Goal: Task Accomplishment & Management: Use online tool/utility

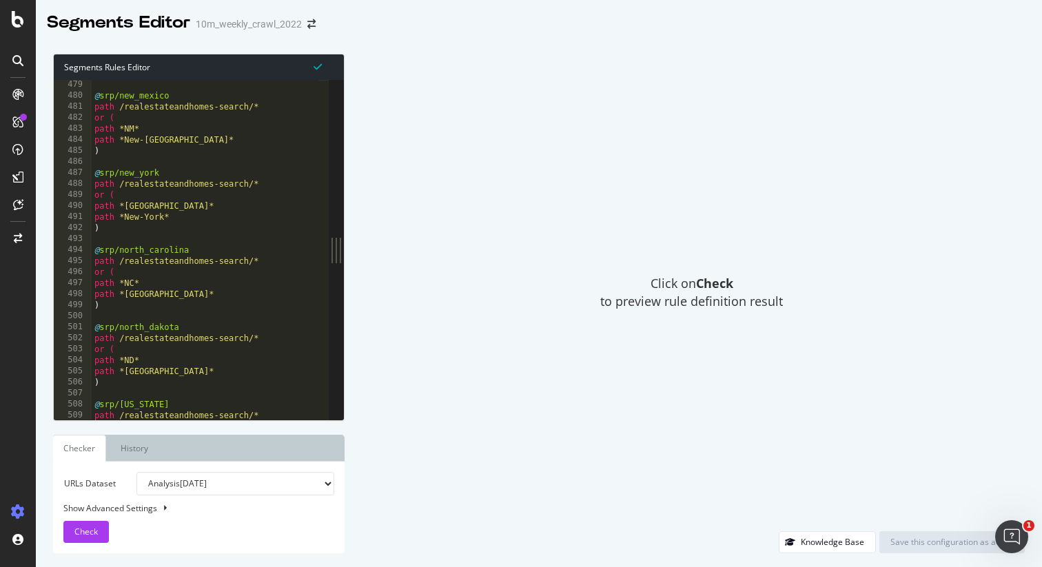
scroll to position [1389, 0]
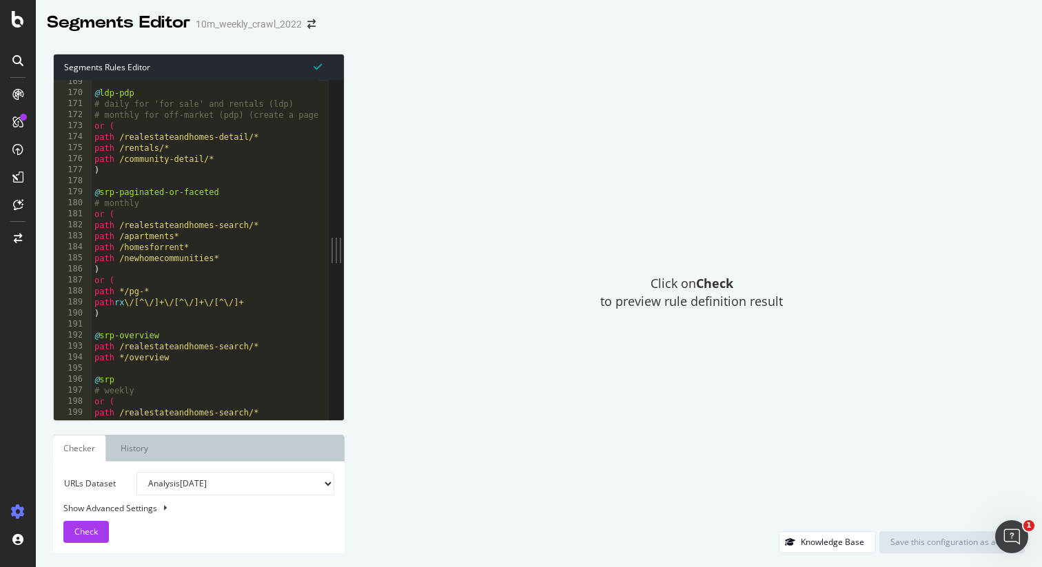
scroll to position [488, 0]
click at [227, 100] on div "@ ldp-pdp # daily for 'for sale' and rentals (ldp) # monthly for off-market (pd…" at bounding box center [511, 251] width 839 height 351
click at [267, 99] on div "@ ldp-pdp # daily for 'for sale' and 'rentals (ldp) # monthly for off-market (p…" at bounding box center [511, 251] width 839 height 351
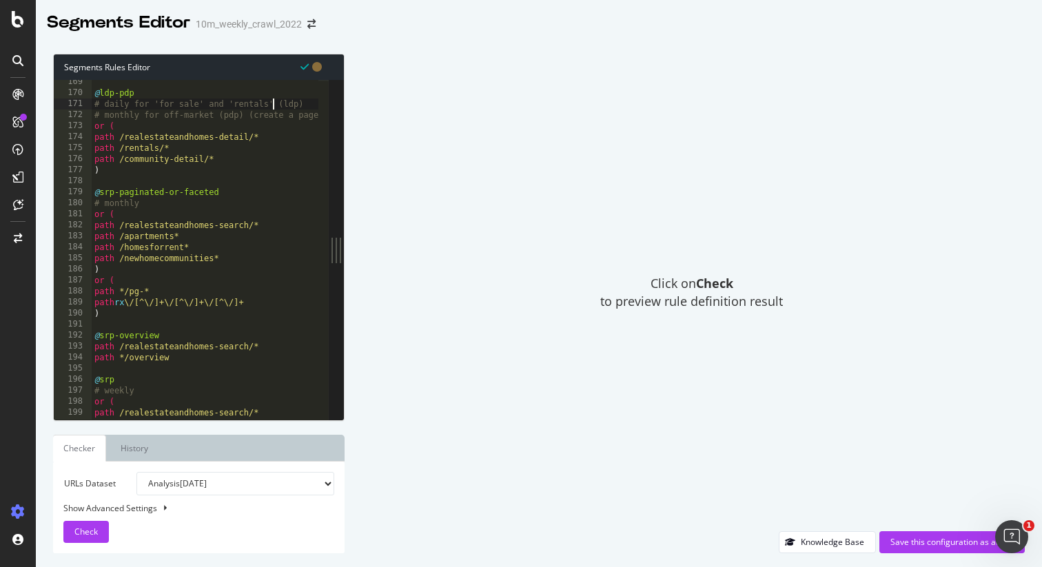
click at [165, 111] on div "@ ldp-pdp # daily for 'for sale' and 'rentals' (ldp) # monthly for off-market (…" at bounding box center [511, 251] width 839 height 351
click at [217, 112] on div "@ ldp-pdp # daily for 'for sale' and 'rentals' (ldp) # monthly for 'off-market …" at bounding box center [511, 251] width 839 height 351
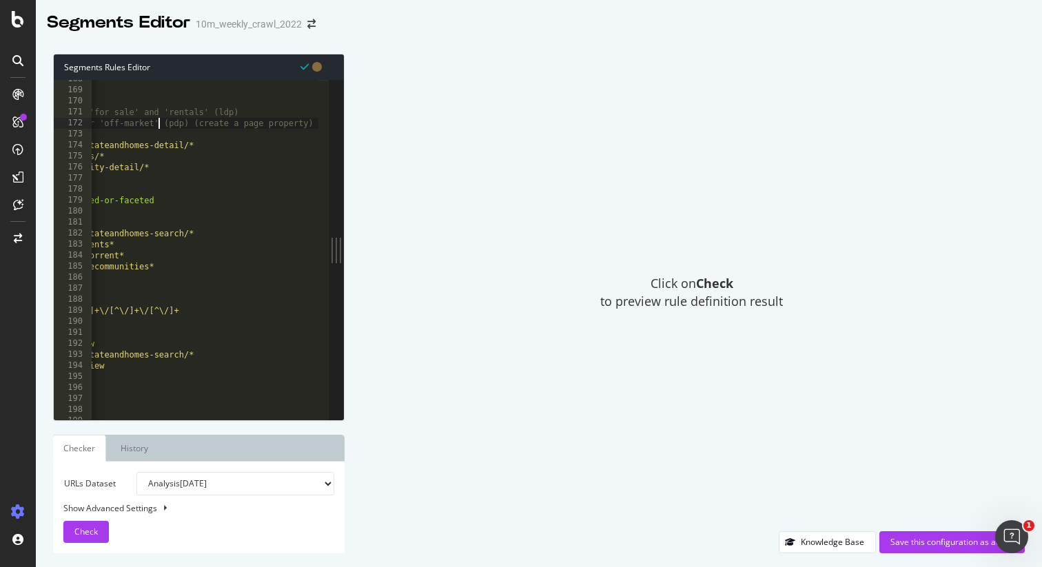
scroll to position [0, 81]
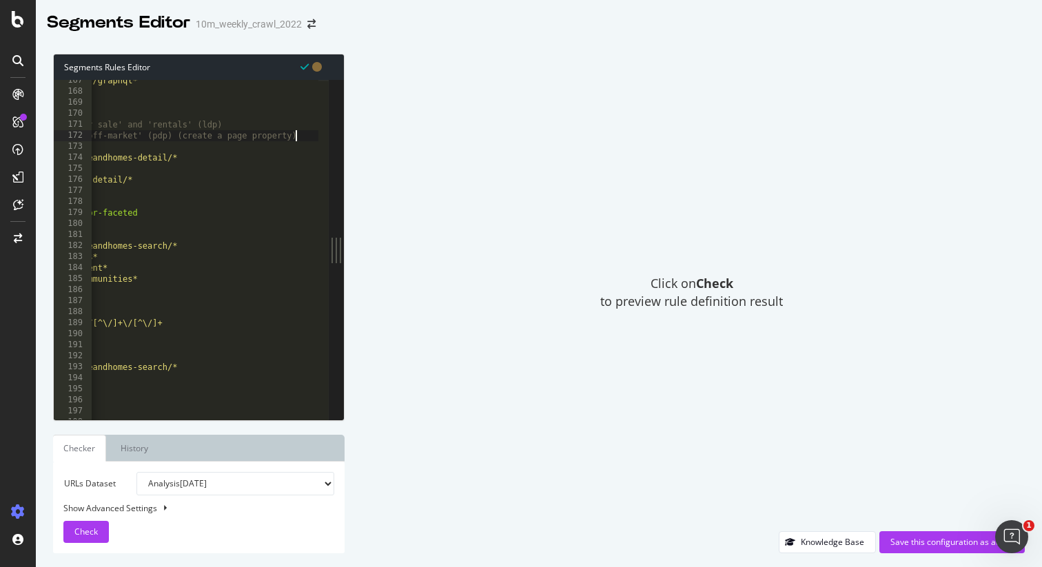
click at [296, 139] on div "path */frontdoor/graphql* ) @ ldp-pdp # daily for 'for sale' and 'rentals' (ldp…" at bounding box center [429, 250] width 839 height 351
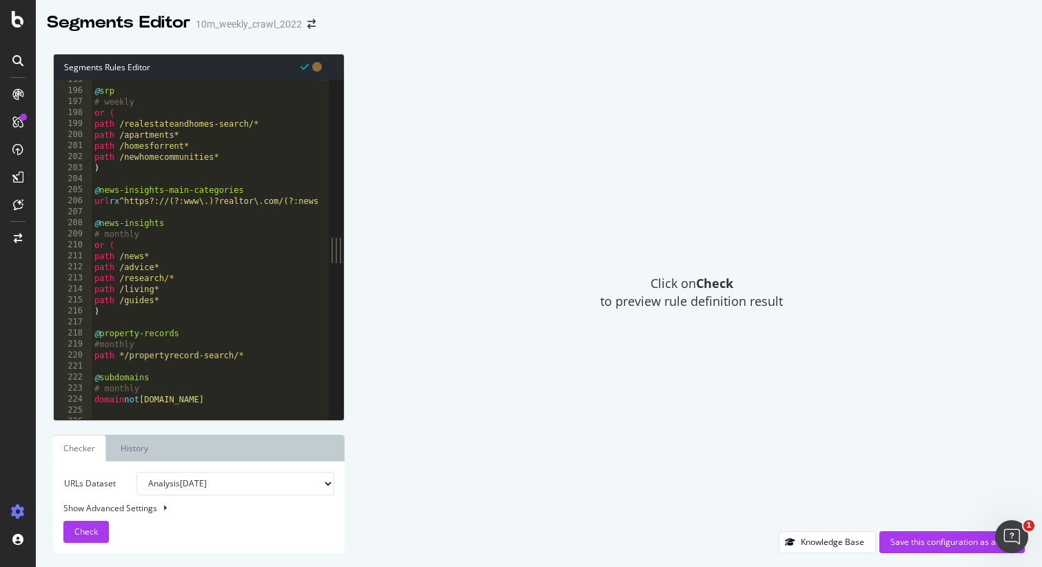
scroll to position [564, 0]
click at [251, 127] on div "@ srp # weekly or ( path /realestateandhomes-search/* path /apartments* path /h…" at bounding box center [511, 249] width 839 height 351
click at [239, 156] on div "@ srp # weekly or ( path /realestateandhomes-search* path /apartments* path /ho…" at bounding box center [511, 249] width 839 height 351
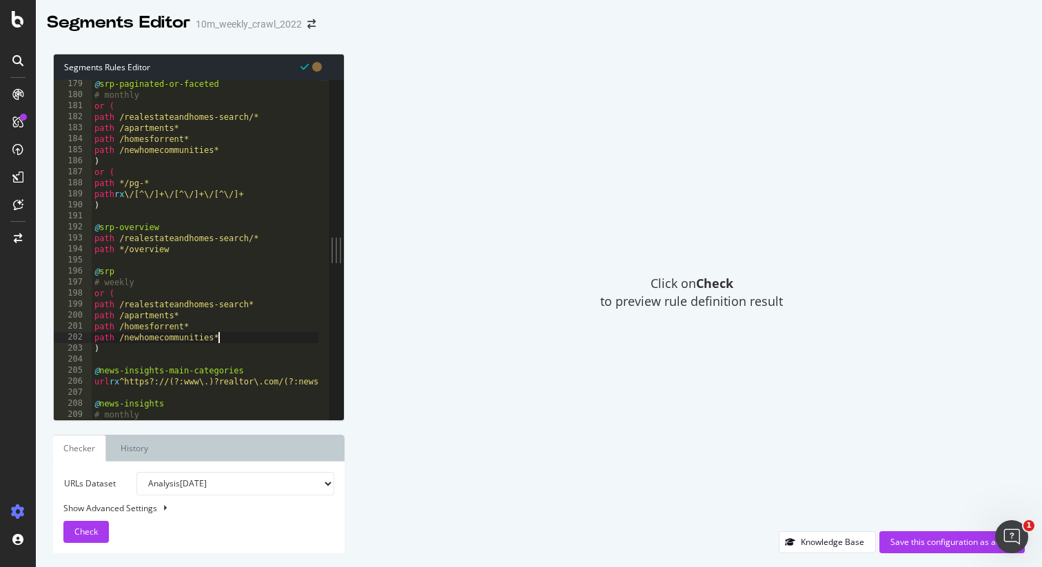
scroll to position [514, 0]
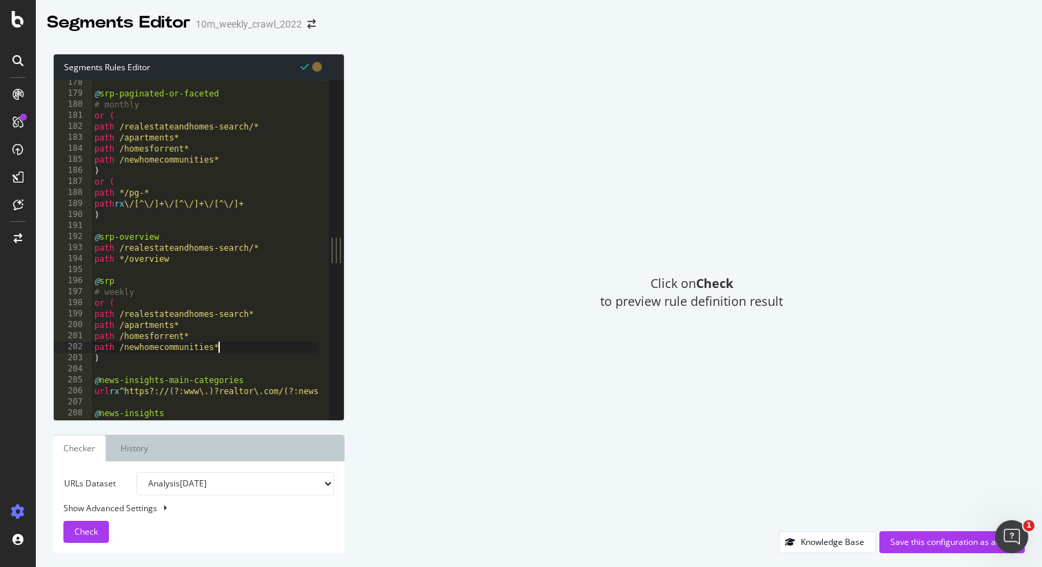
click at [254, 127] on div "@ srp-paginated-or-faceted # monthly or ( path /realestateandhomes-search/* pat…" at bounding box center [511, 252] width 839 height 351
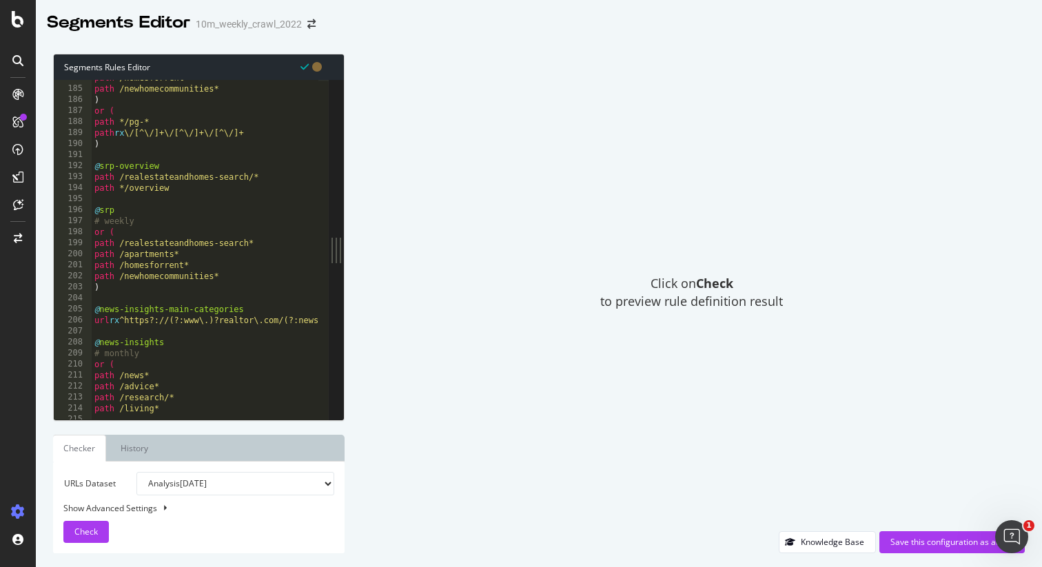
scroll to position [535, 0]
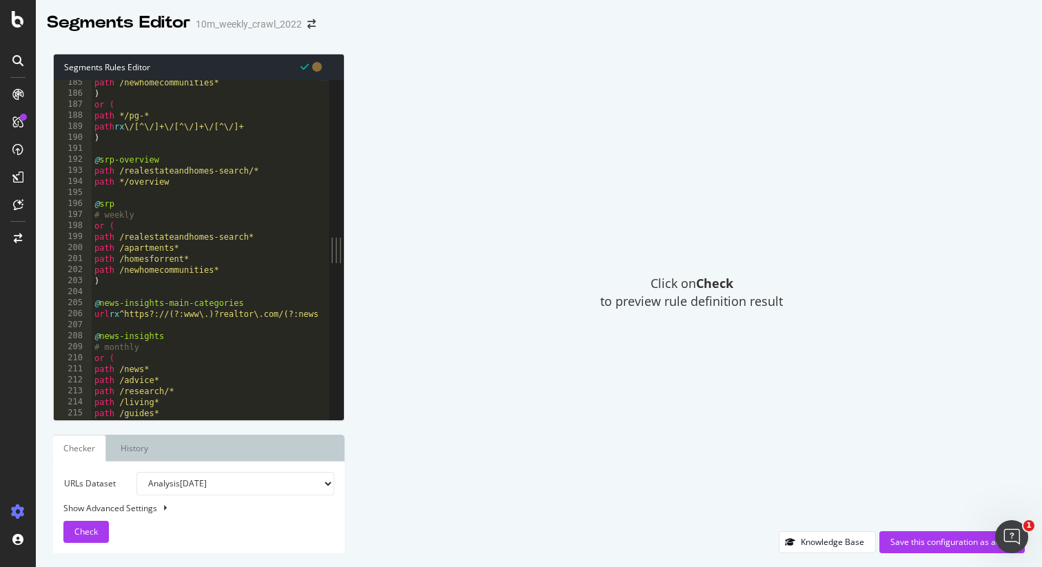
click at [161, 161] on div "path /newhomecommunities* ) or ( path */pg-* path rx \/[^\/]+\/[^\/]+\/[^\/]+ )…" at bounding box center [511, 252] width 839 height 351
type textarea "@srp-overview"
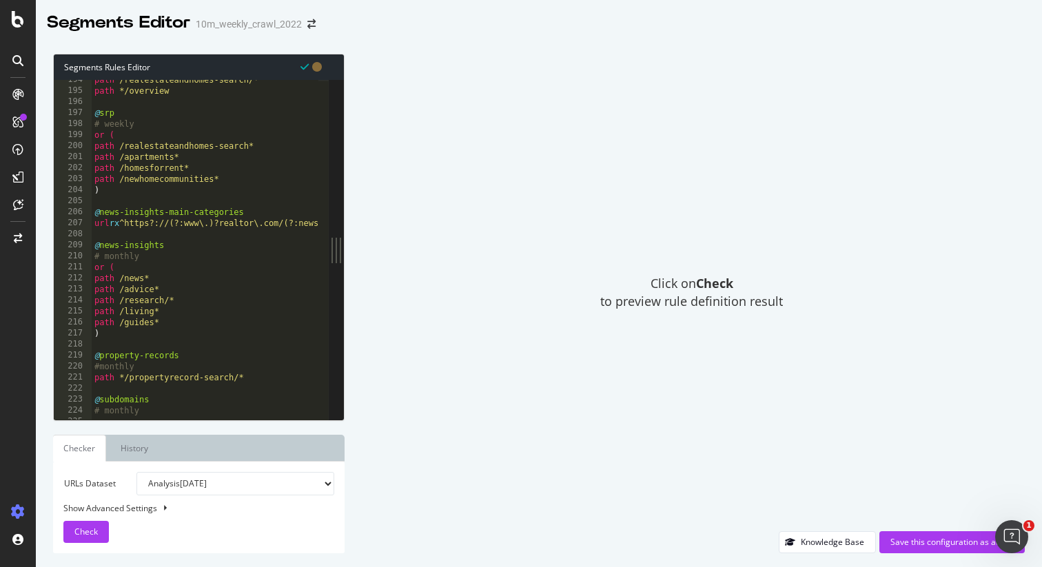
scroll to position [565, 0]
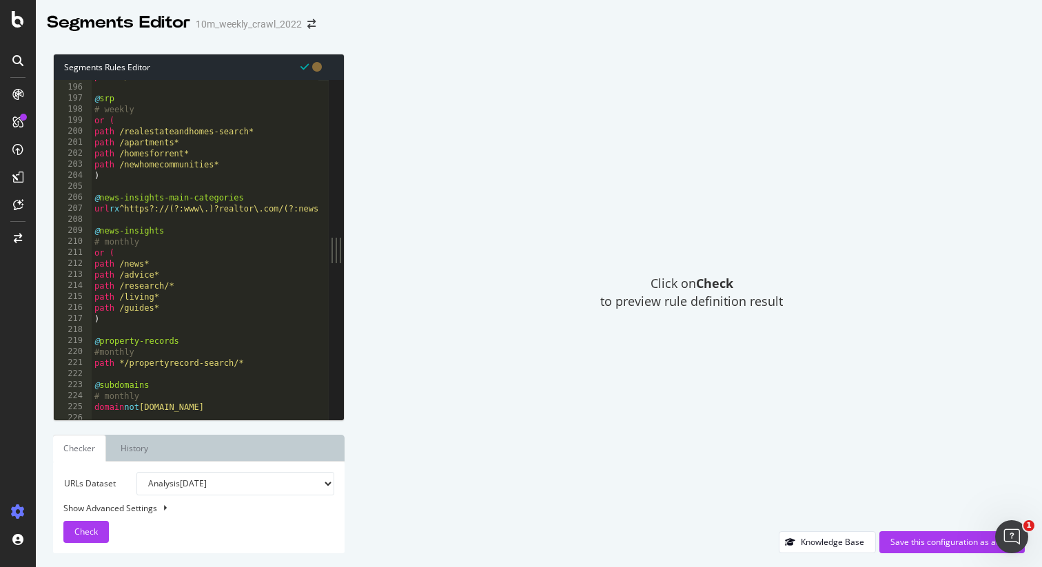
click at [165, 285] on div "path */overview @ srp # weekly or ( path /realestateandhomes-search* path /apar…" at bounding box center [511, 246] width 839 height 351
click at [169, 287] on div "path */overview @ srp # weekly or ( path /realestateandhomes-search* path /apar…" at bounding box center [511, 246] width 839 height 351
click at [222, 313] on div "path */overview @ srp # weekly or ( path /realestateandhomes-search* path /apar…" at bounding box center [511, 246] width 839 height 351
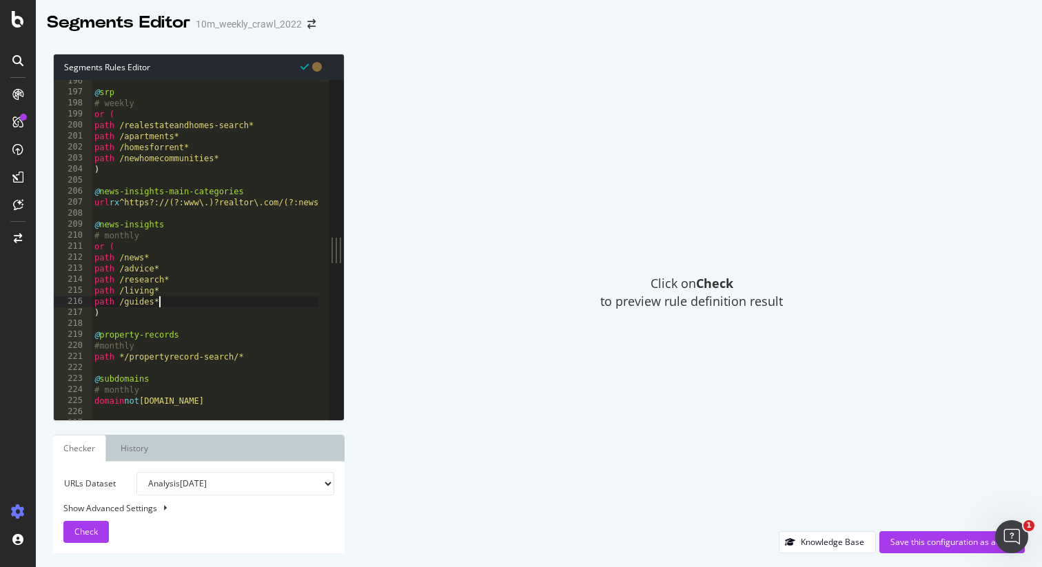
scroll to position [567, 0]
click at [261, 189] on div "@ srp # weekly or ( path /realestateandhomes-search* path /apartments* path /ho…" at bounding box center [511, 251] width 839 height 351
type textarea "@news-insights-main-categories"
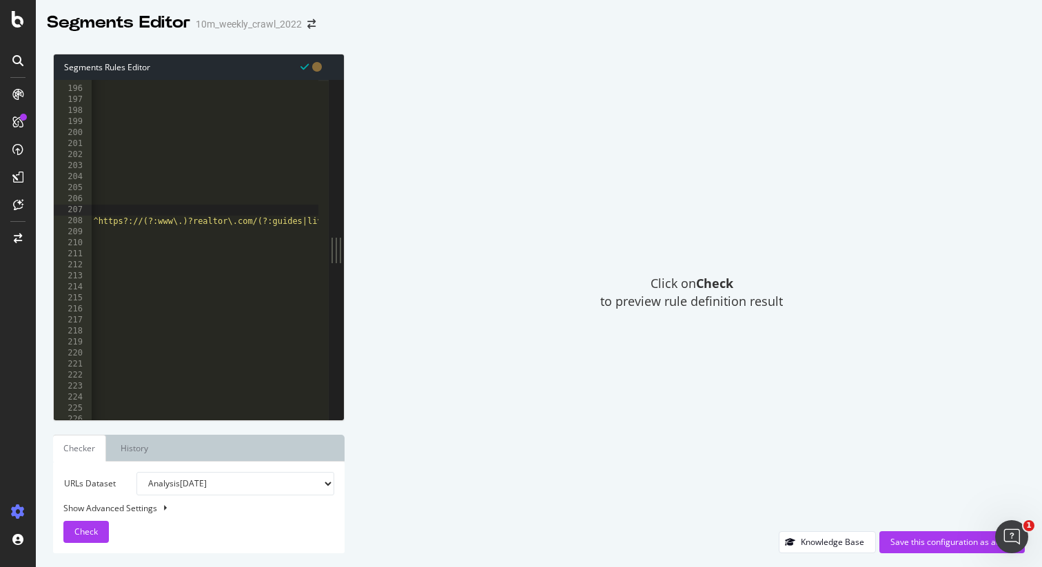
scroll to position [0, 0]
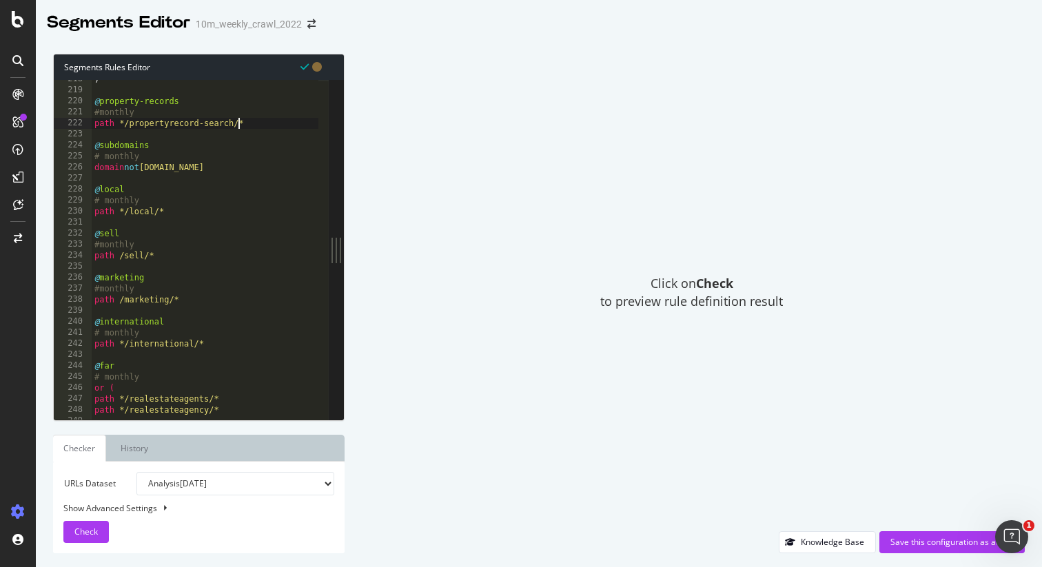
click at [238, 125] on div ") @ property-records #monthly path */propertyrecord-search/* @ subdomains # mon…" at bounding box center [511, 249] width 839 height 351
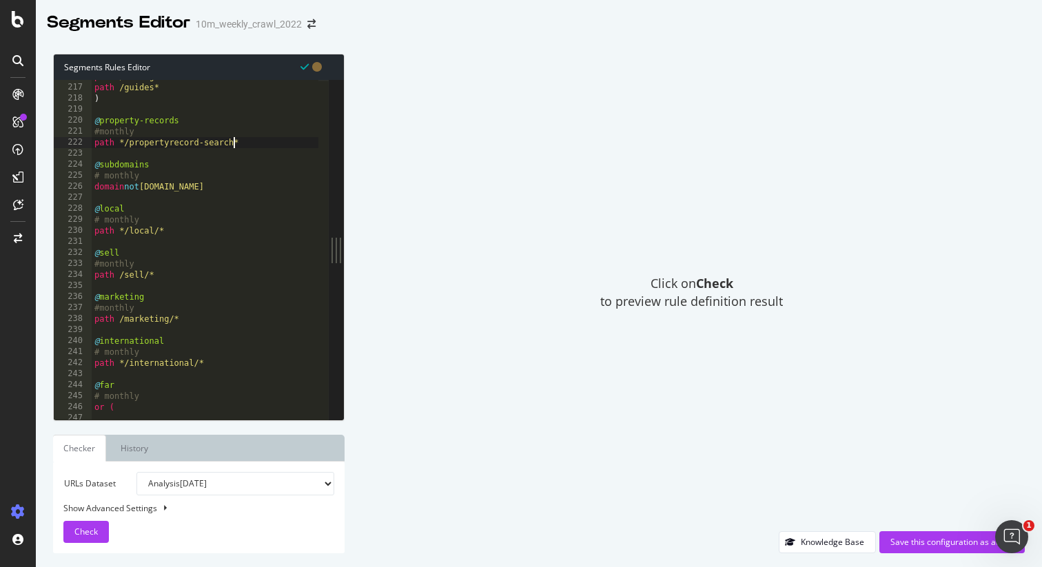
click at [125, 138] on div "path /living* path /guides* ) @ property-records #monthly path */propertyrecord…" at bounding box center [511, 246] width 839 height 351
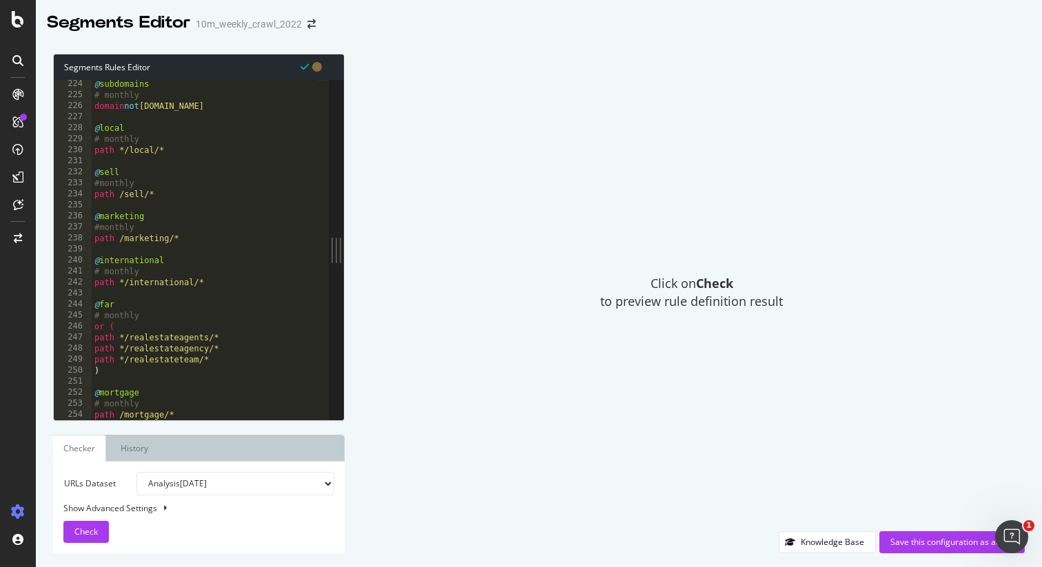
scroll to position [648, 0]
click at [124, 145] on div "@ subdomains # monthly domain not [DOMAIN_NAME] @ local # monthly path */local/…" at bounding box center [511, 252] width 839 height 351
click at [154, 152] on div "@ subdomains # monthly domain not [DOMAIN_NAME] @ local # monthly path /local/*…" at bounding box center [511, 252] width 839 height 351
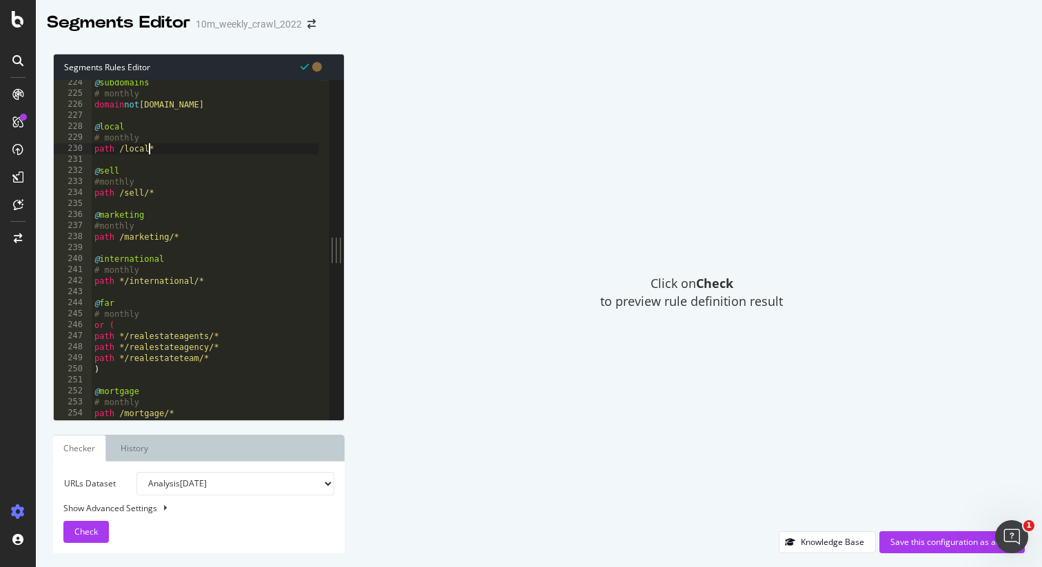
click at [148, 194] on div "@ subdomains # monthly domain not [DOMAIN_NAME] @ local # monthly path /local* …" at bounding box center [511, 252] width 839 height 351
click at [172, 240] on div "@ subdomains # monthly domain not [DOMAIN_NAME] @ local # monthly path /local* …" at bounding box center [511, 252] width 839 height 351
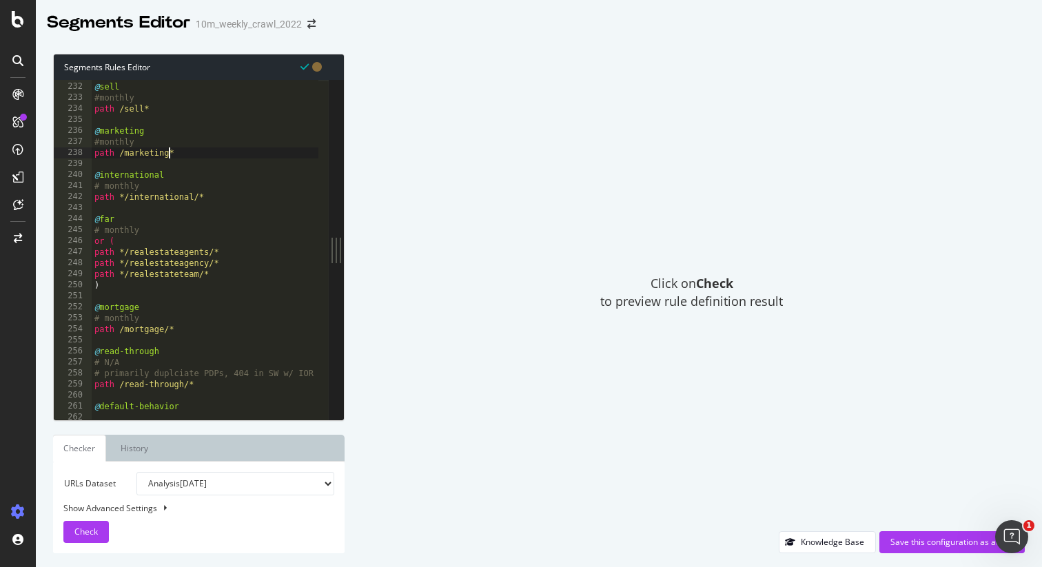
scroll to position [670, 0]
click at [125, 199] on div "@ sell #monthly path /sell* @ marketing #monthly path /marketing* @ internation…" at bounding box center [511, 245] width 839 height 351
click at [193, 200] on div "@ sell #monthly path /sell* @ marketing #monthly path /marketing* @ internation…" at bounding box center [511, 245] width 839 height 351
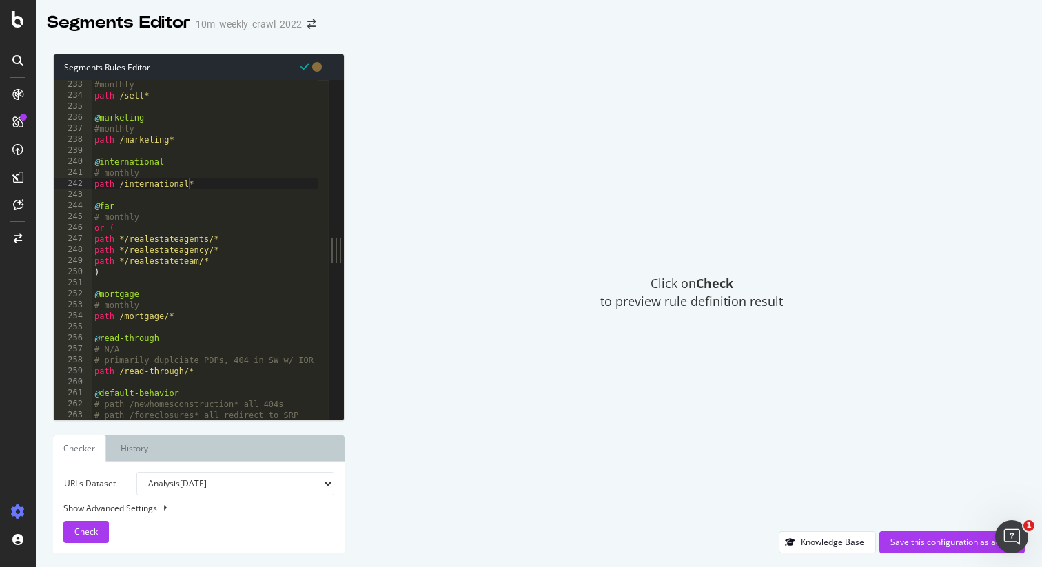
scroll to position [675, 0]
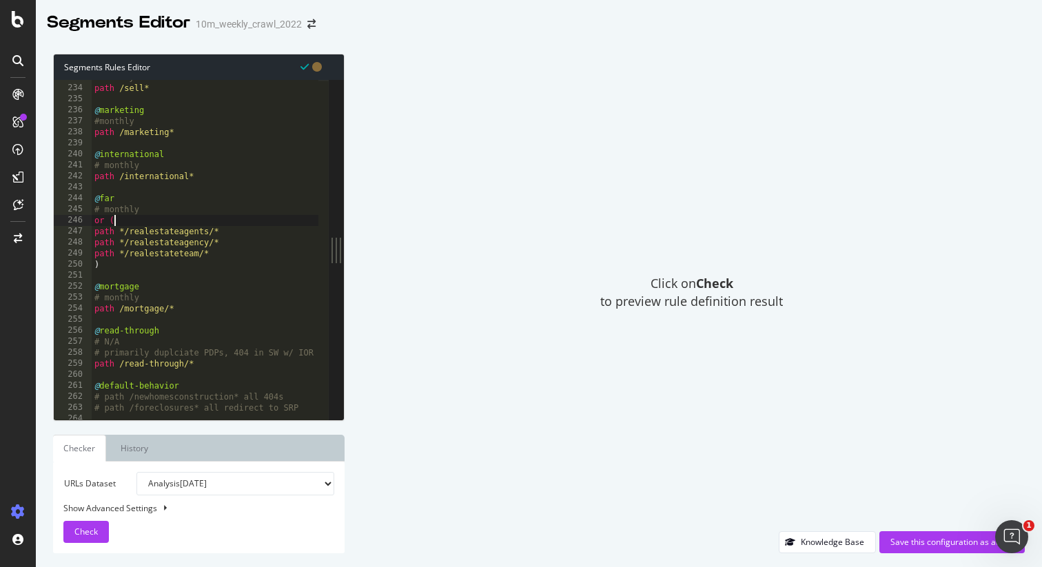
click at [125, 226] on div "#monthly path /sell* @ marketing #monthly path /marketing* @ international # mo…" at bounding box center [511, 247] width 839 height 351
click at [127, 229] on div "#monthly path /sell* @ marketing #monthly path /marketing* @ international # mo…" at bounding box center [511, 247] width 839 height 351
click at [125, 229] on div "#monthly path /sell* @ marketing #monthly path /marketing* @ international # mo…" at bounding box center [511, 247] width 839 height 351
click at [125, 238] on div "#monthly path /sell* @ marketing #monthly path /marketing* @ international # mo…" at bounding box center [511, 247] width 839 height 351
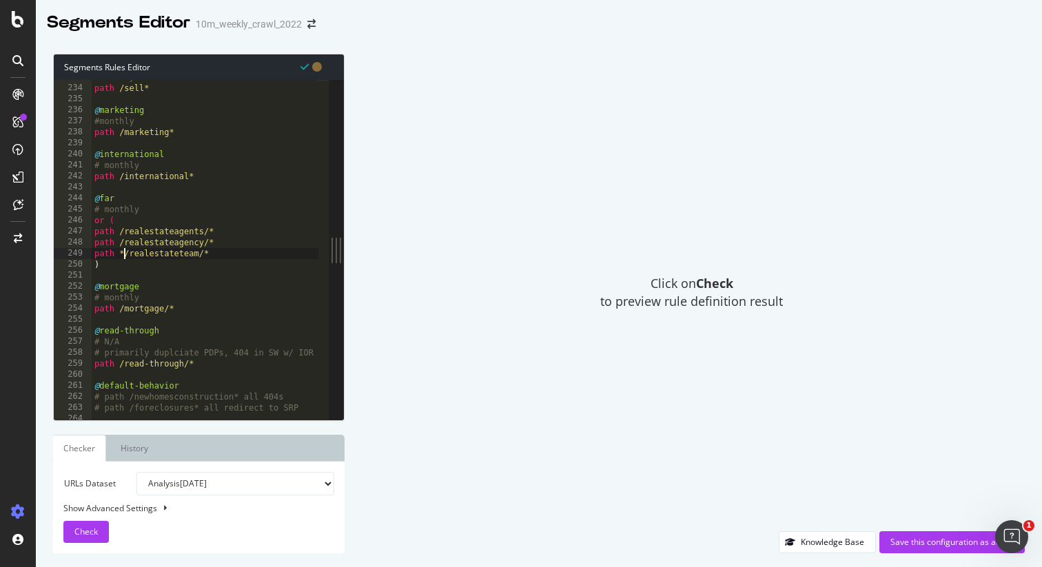
click at [125, 250] on div "#monthly path /sell* @ marketing #monthly path /marketing* @ international # mo…" at bounding box center [511, 247] width 839 height 351
click at [209, 234] on div "#monthly path /sell* @ marketing #monthly path /marketing* @ international # mo…" at bounding box center [511, 247] width 839 height 351
click at [208, 245] on div "#monthly path /sell* @ marketing #monthly path /marketing* @ international # mo…" at bounding box center [511, 247] width 839 height 351
click at [198, 254] on div "#monthly path /sell* @ marketing #monthly path /marketing* @ international # mo…" at bounding box center [511, 247] width 839 height 351
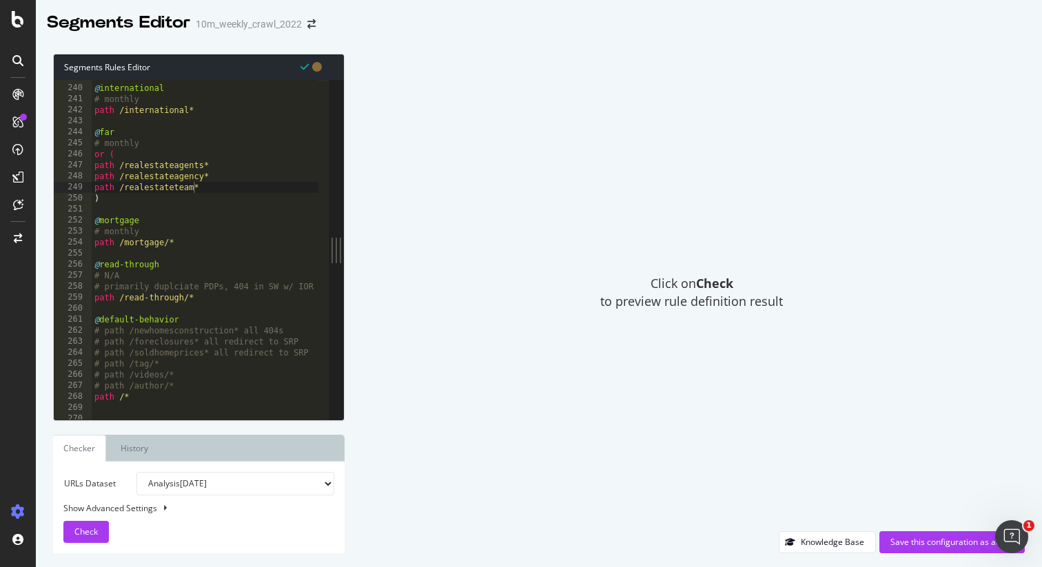
scroll to position [694, 0]
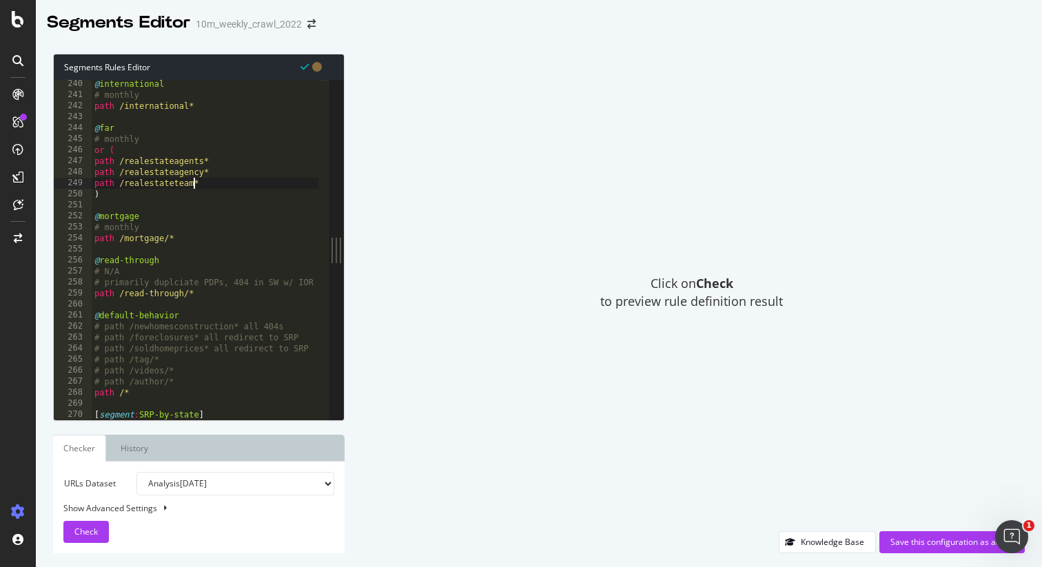
click at [167, 241] on div "@ international # monthly path /international* @ far # monthly or ( path /reale…" at bounding box center [511, 254] width 839 height 351
type textarea "path /mortgage*"
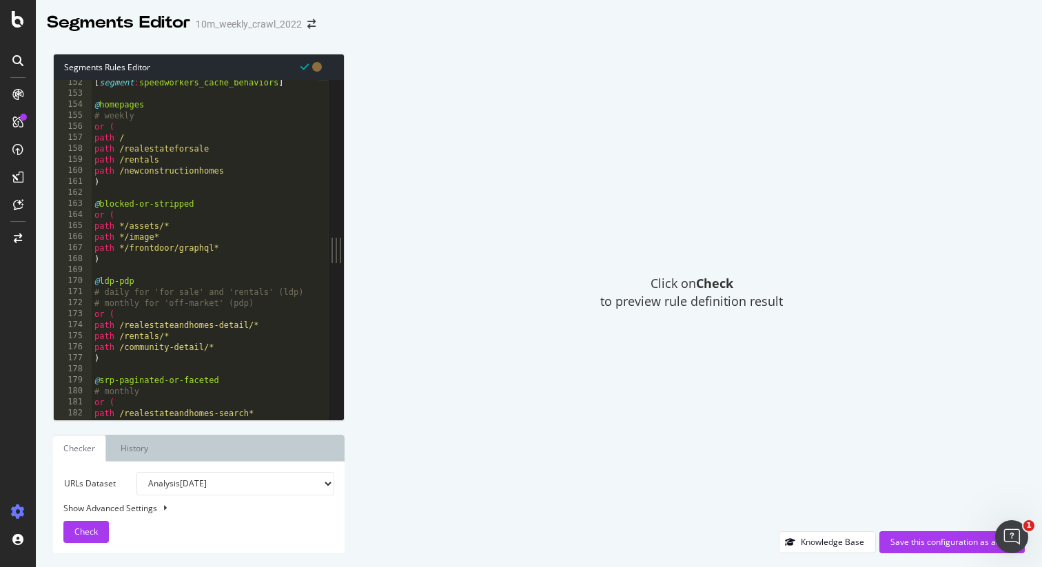
scroll to position [439, 0]
click at [920, 539] on div "Save this configuration as active" at bounding box center [951, 542] width 123 height 12
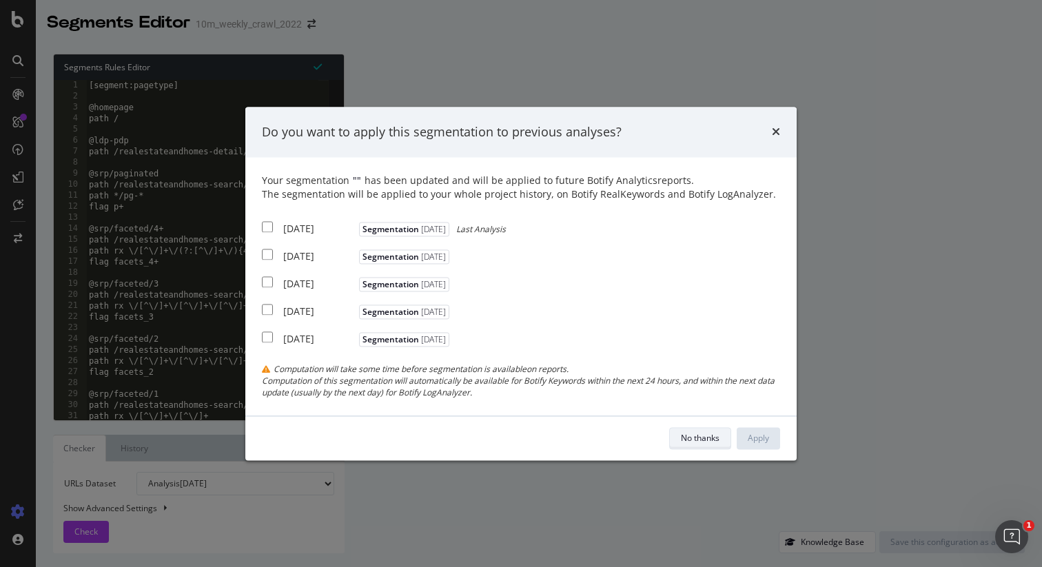
click at [700, 440] on div "No thanks" at bounding box center [700, 438] width 39 height 12
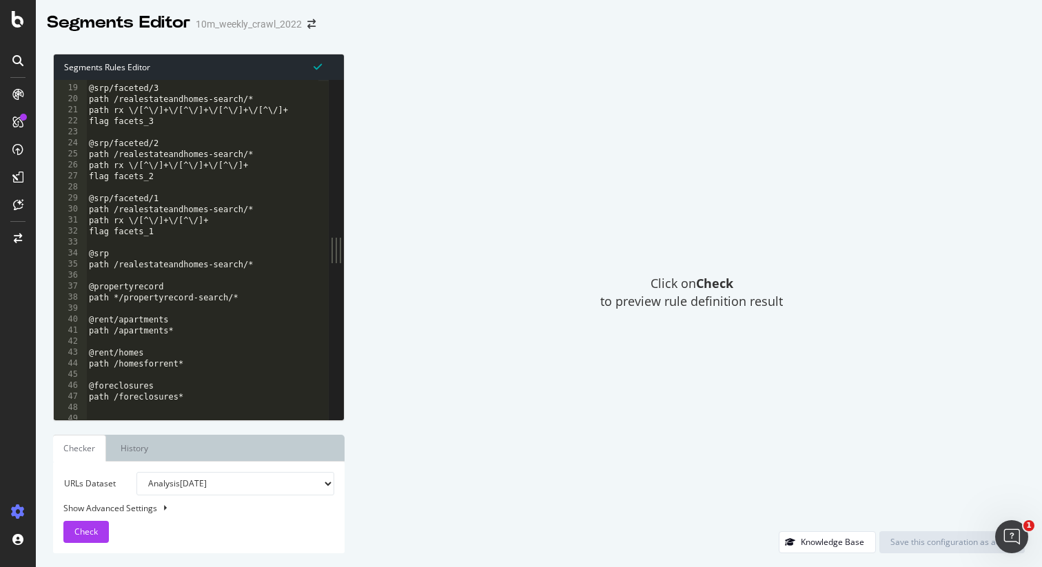
scroll to position [0, 0]
